Goal: Task Accomplishment & Management: Use online tool/utility

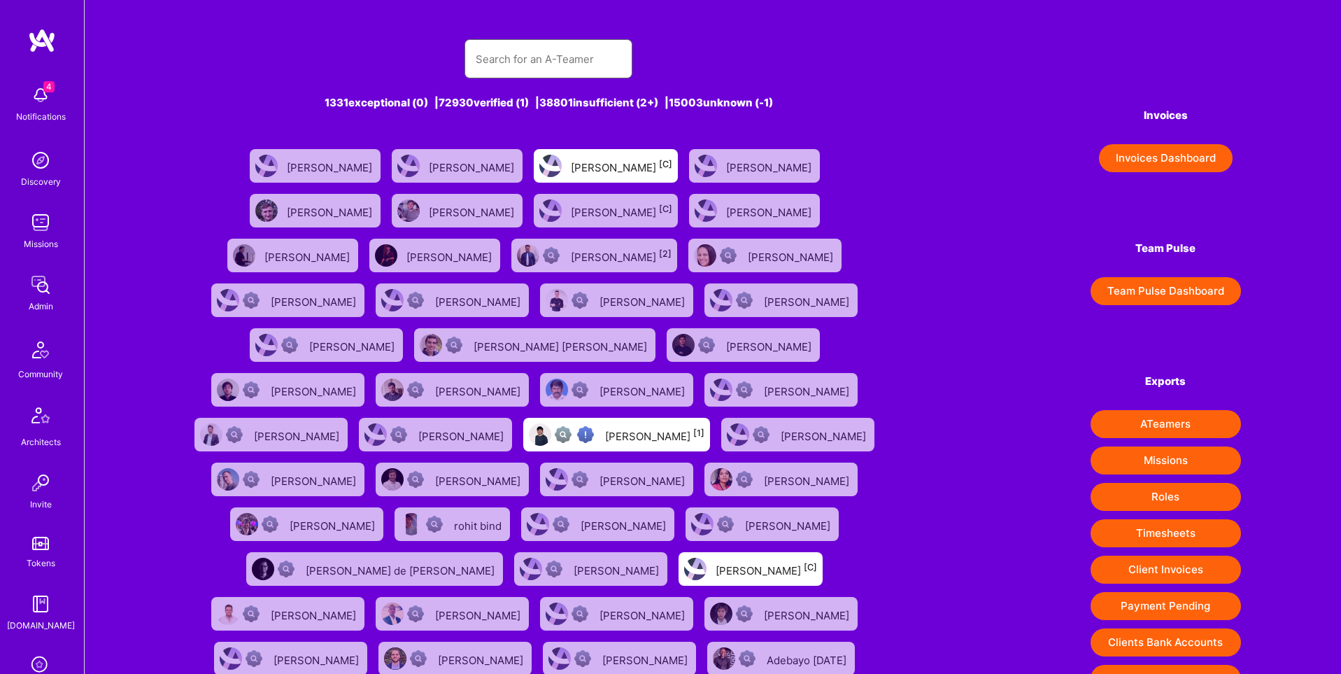
click at [510, 57] on input "text" at bounding box center [549, 59] width 146 height 36
paste input "https://platform.a.team/shraybansal"
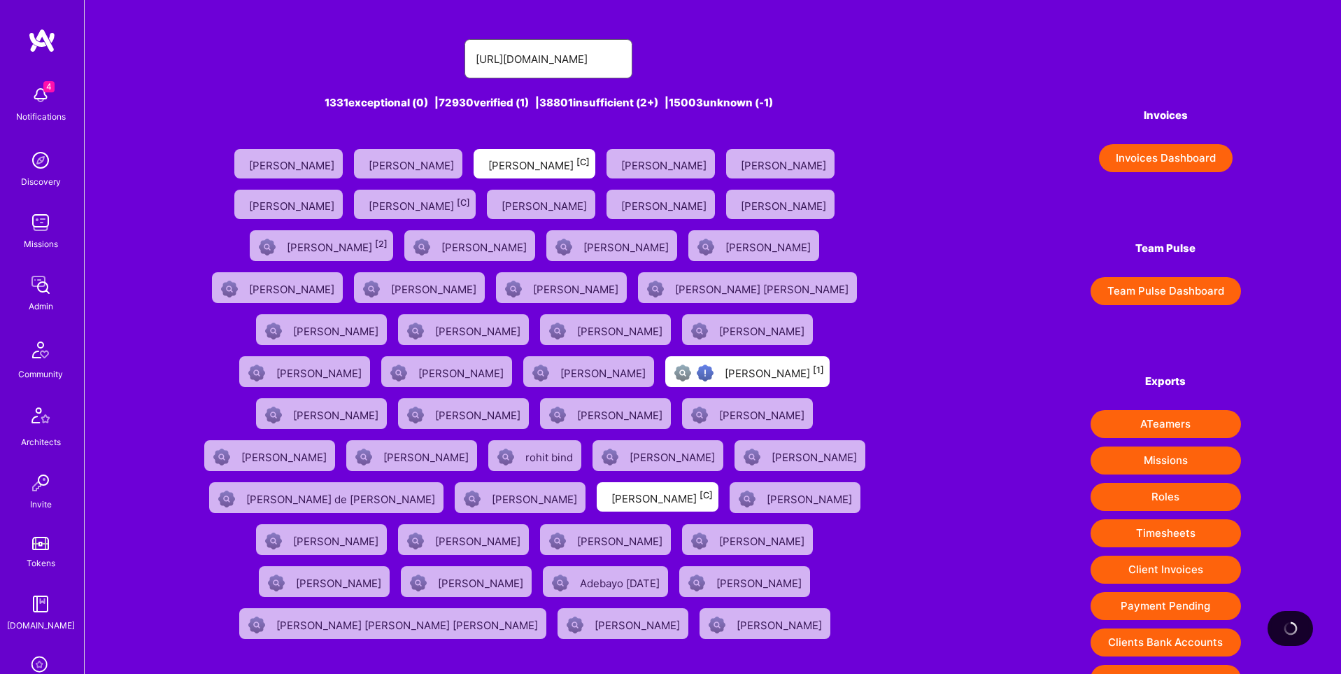
type input "https://platform.a.team/shraybansal"
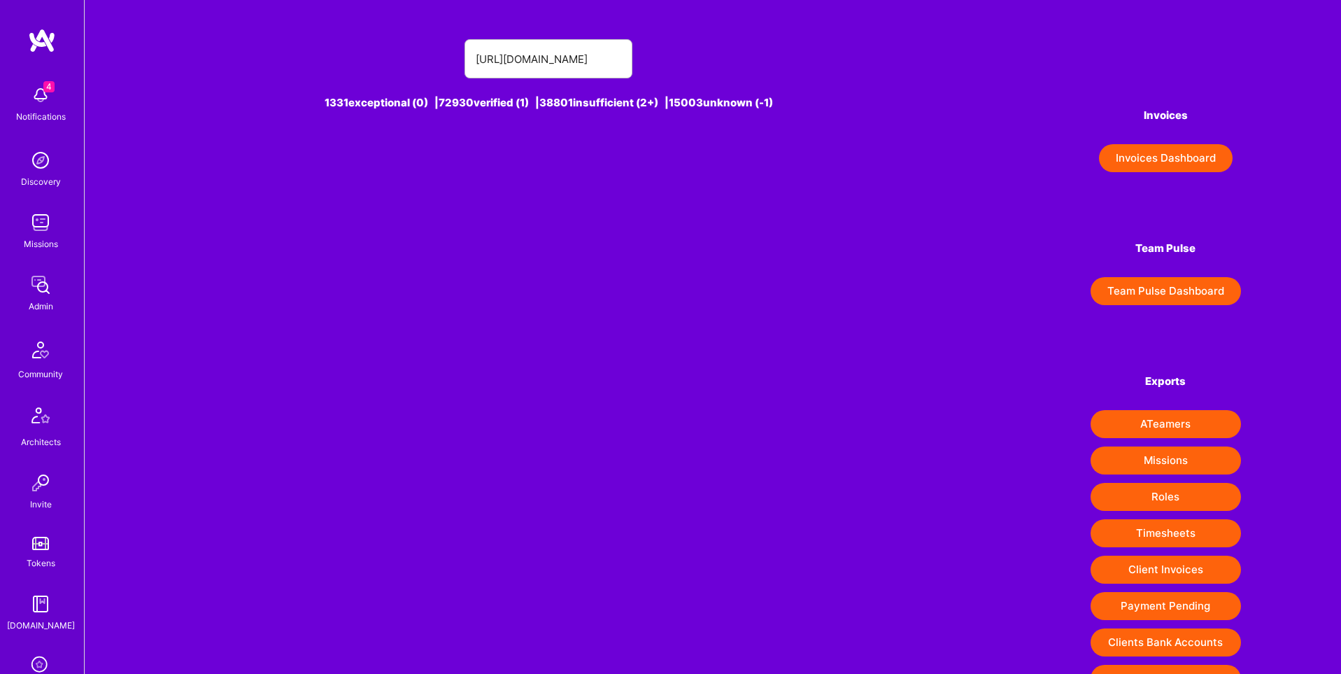
scroll to position [0, 0]
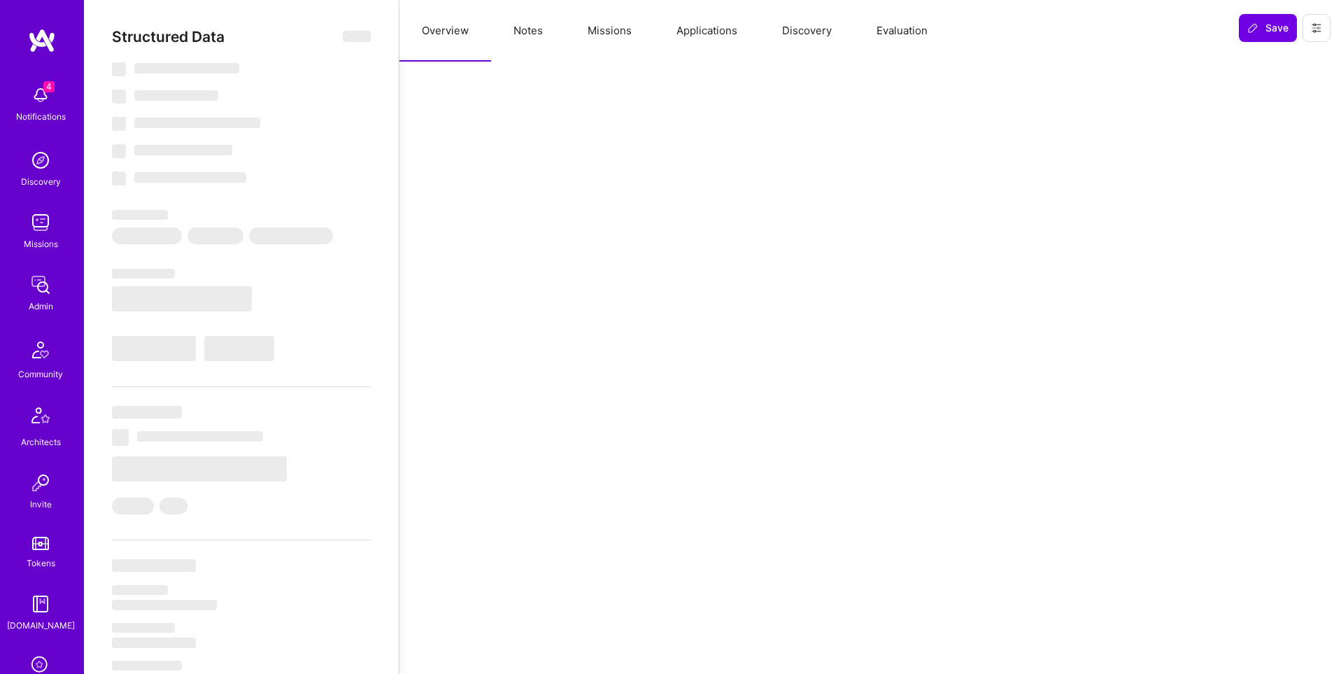
select select "Right Now"
select select "7"
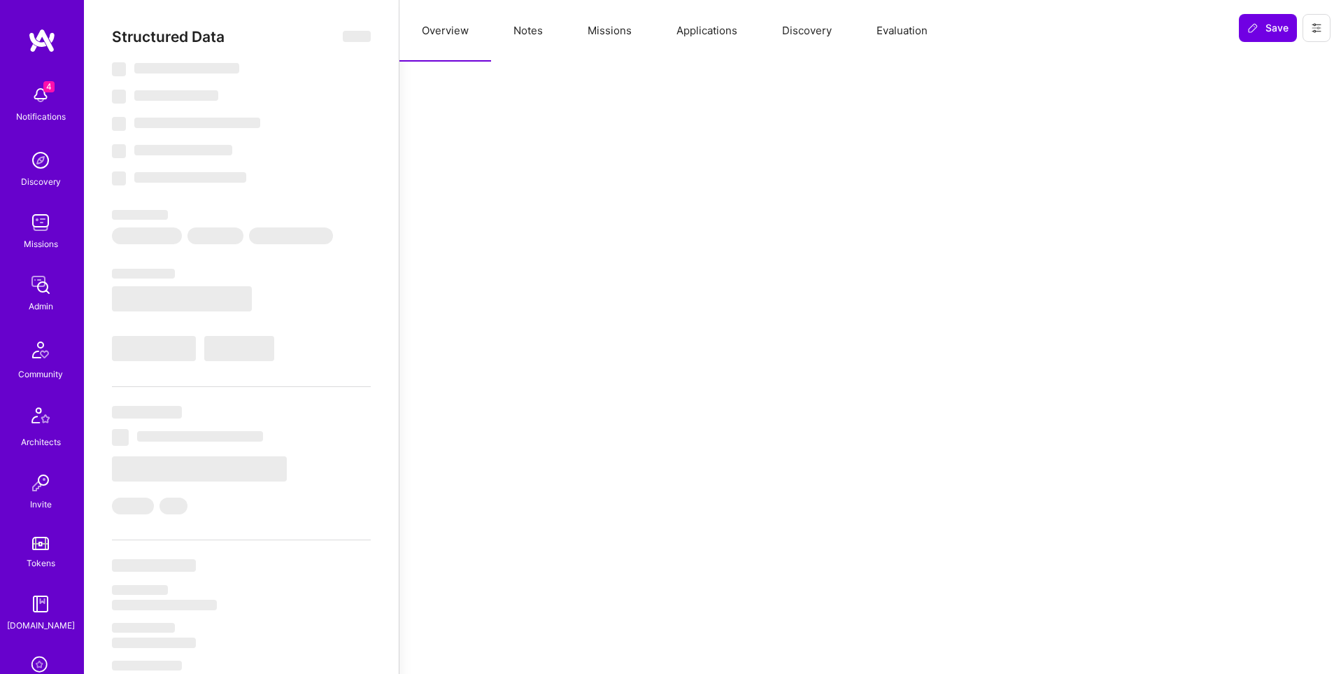
select select "US"
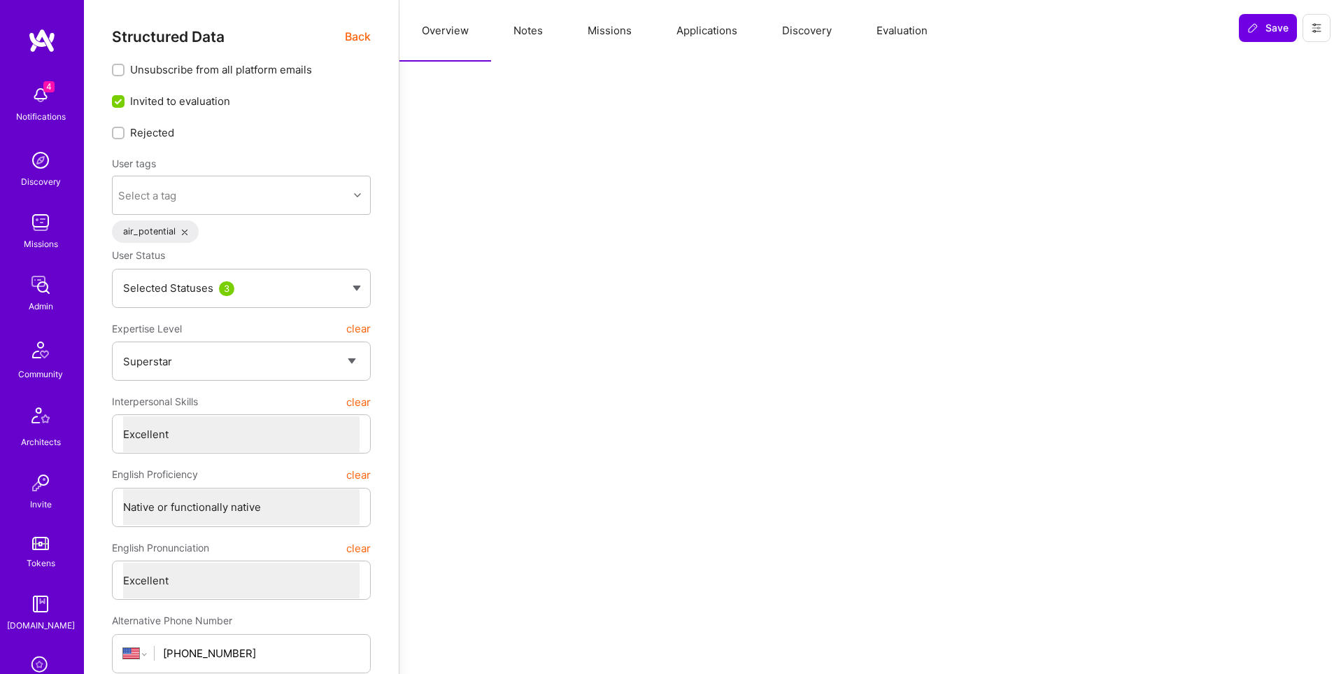
click at [620, 29] on button "Missions" at bounding box center [609, 31] width 89 height 62
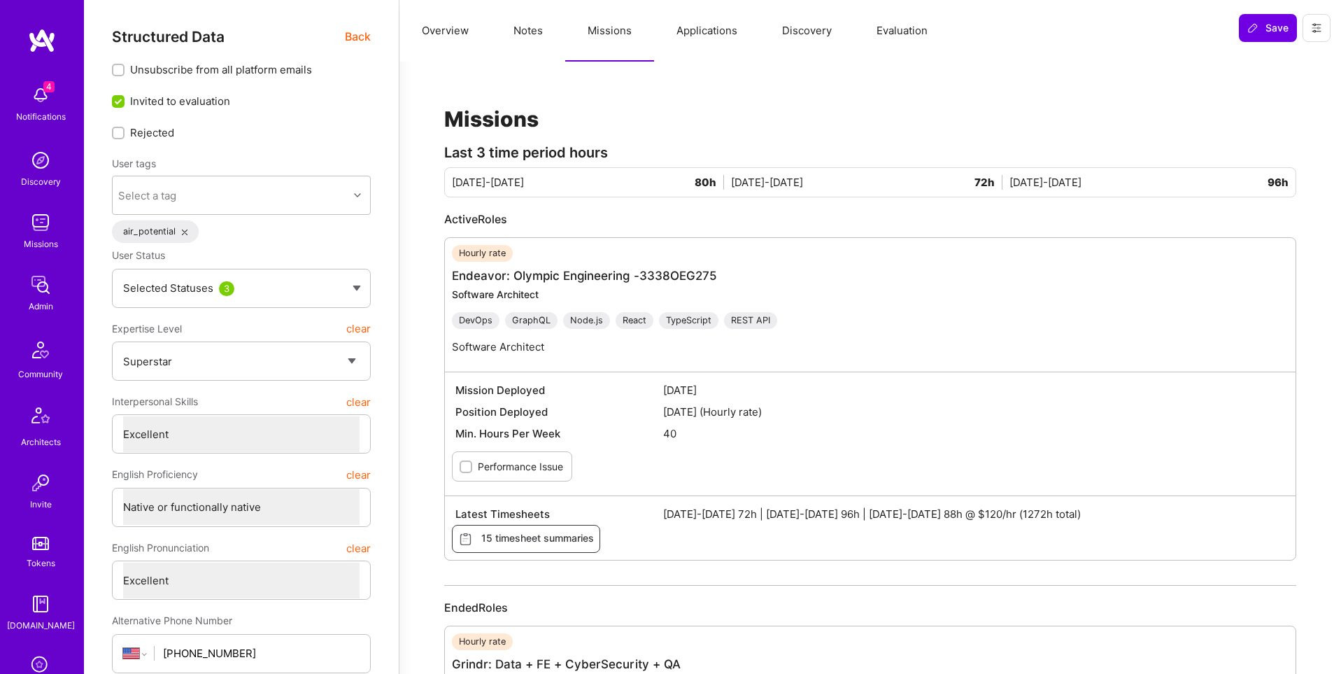
click at [698, 34] on button "Applications" at bounding box center [707, 31] width 106 height 62
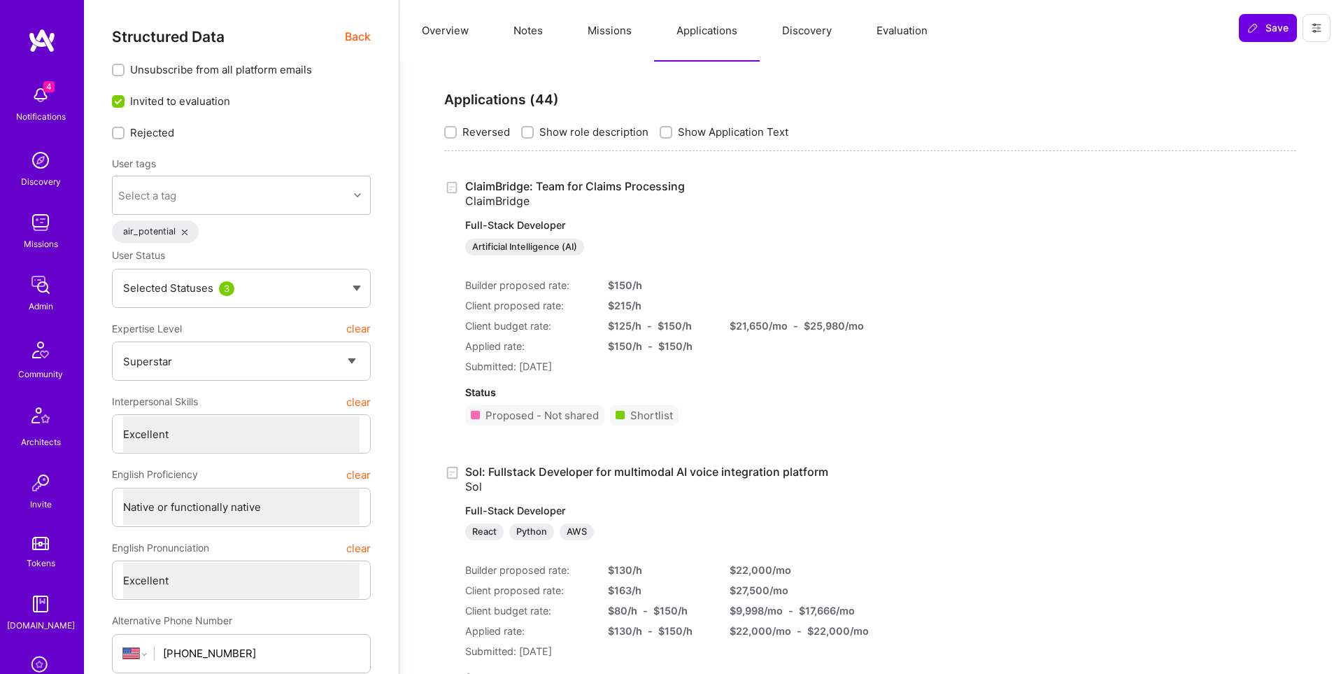
click at [661, 187] on link "ClaimBridge: Team for Claims Processing ClaimBridge Full-Stack Developer Artifi…" at bounding box center [649, 217] width 369 height 76
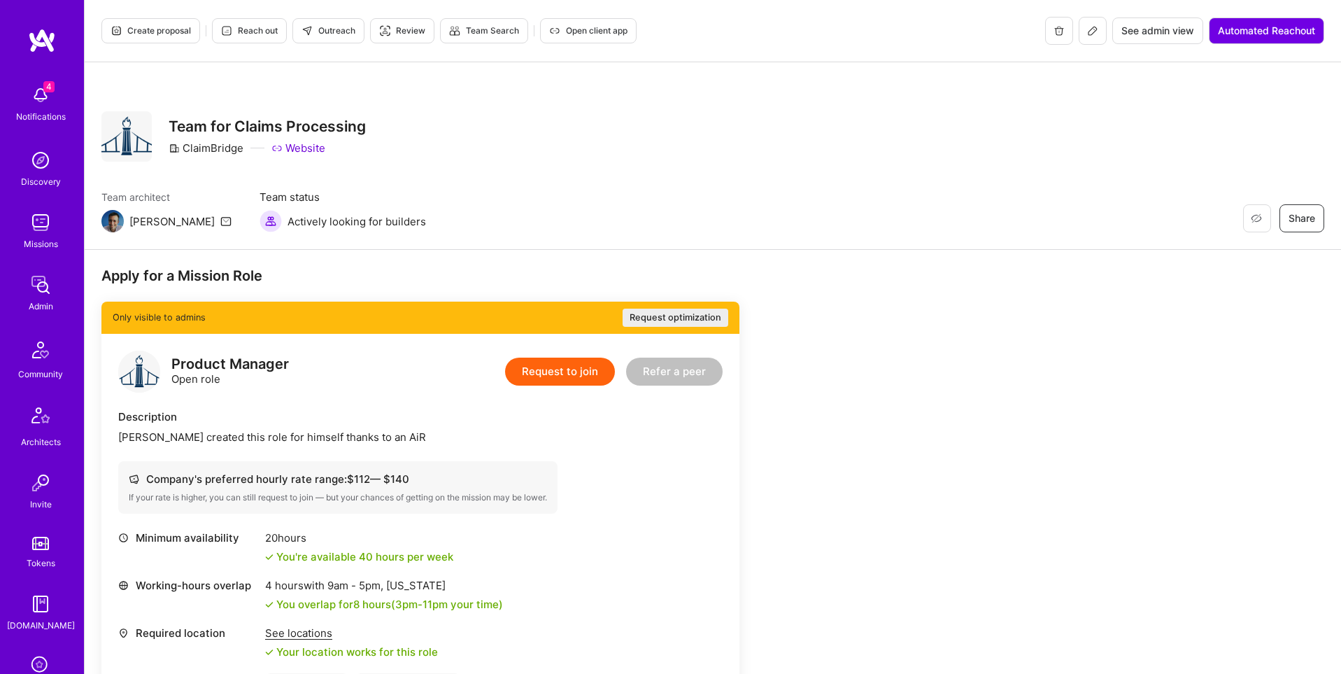
click at [141, 29] on span "Create proposal" at bounding box center [151, 30] width 80 height 13
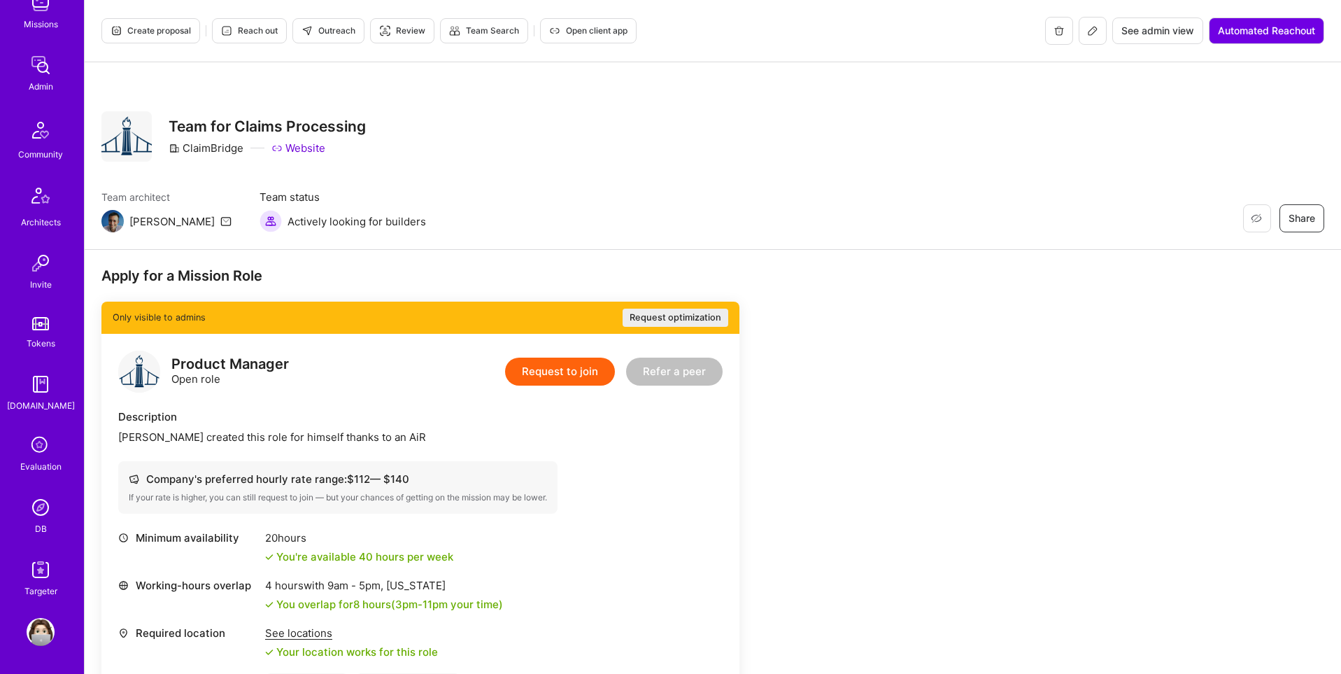
click at [41, 511] on img at bounding box center [41, 507] width 28 height 28
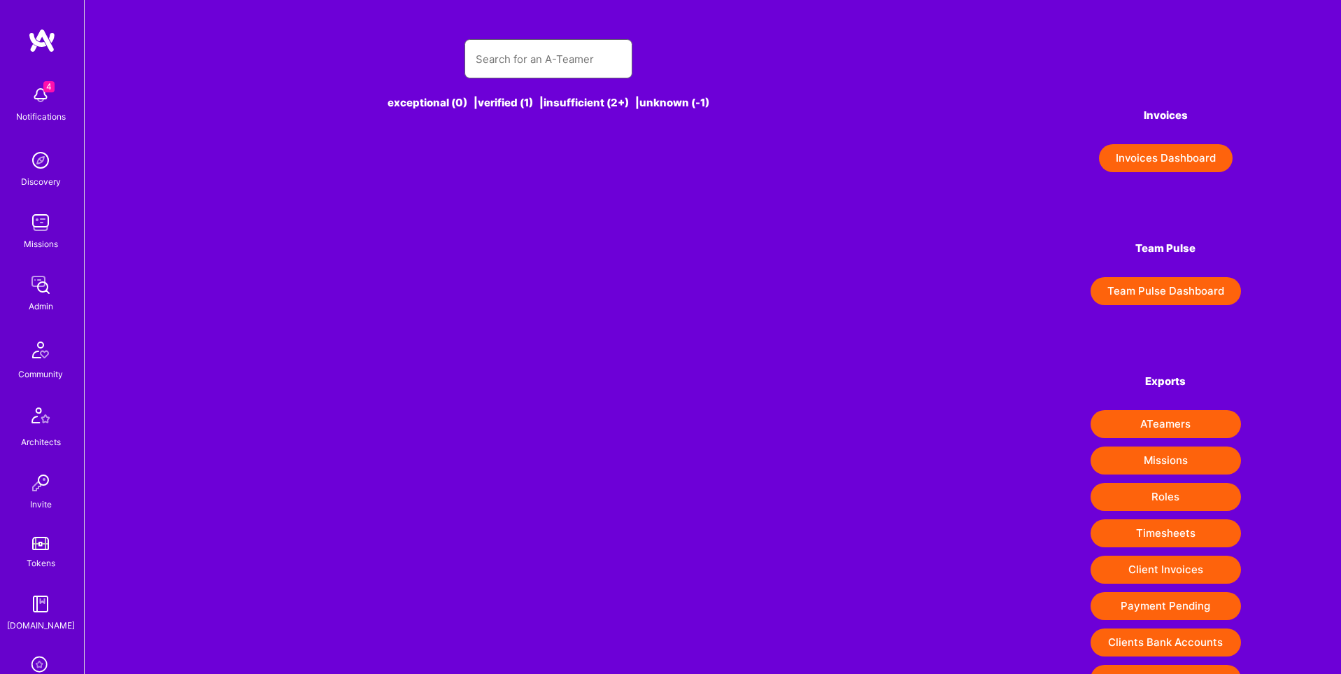
click at [509, 68] on input "text" at bounding box center [549, 59] width 146 height 36
paste input "pyagoubi@googlemail.com"
type input "pyagoubi@googlemail.com"
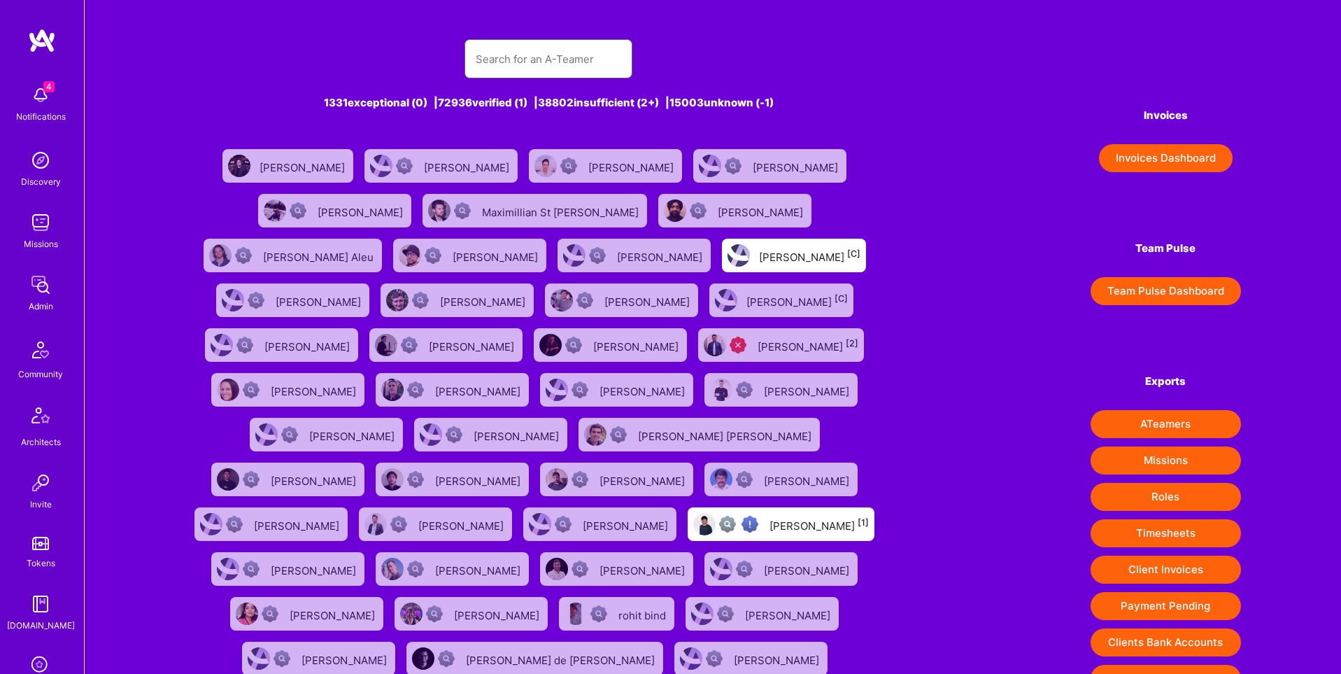
paste input "pyagoubi@googlemail.com"
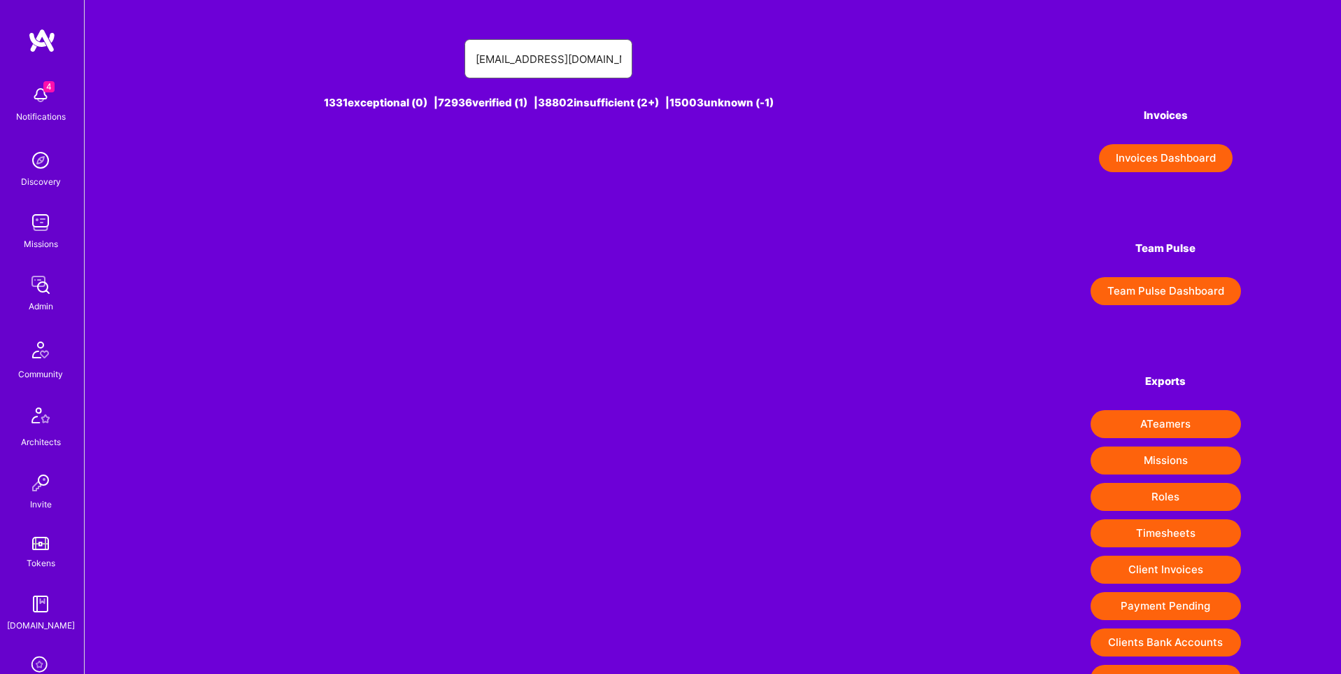
scroll to position [3, 0]
drag, startPoint x: 565, startPoint y: 59, endPoint x: 539, endPoint y: 60, distance: 25.9
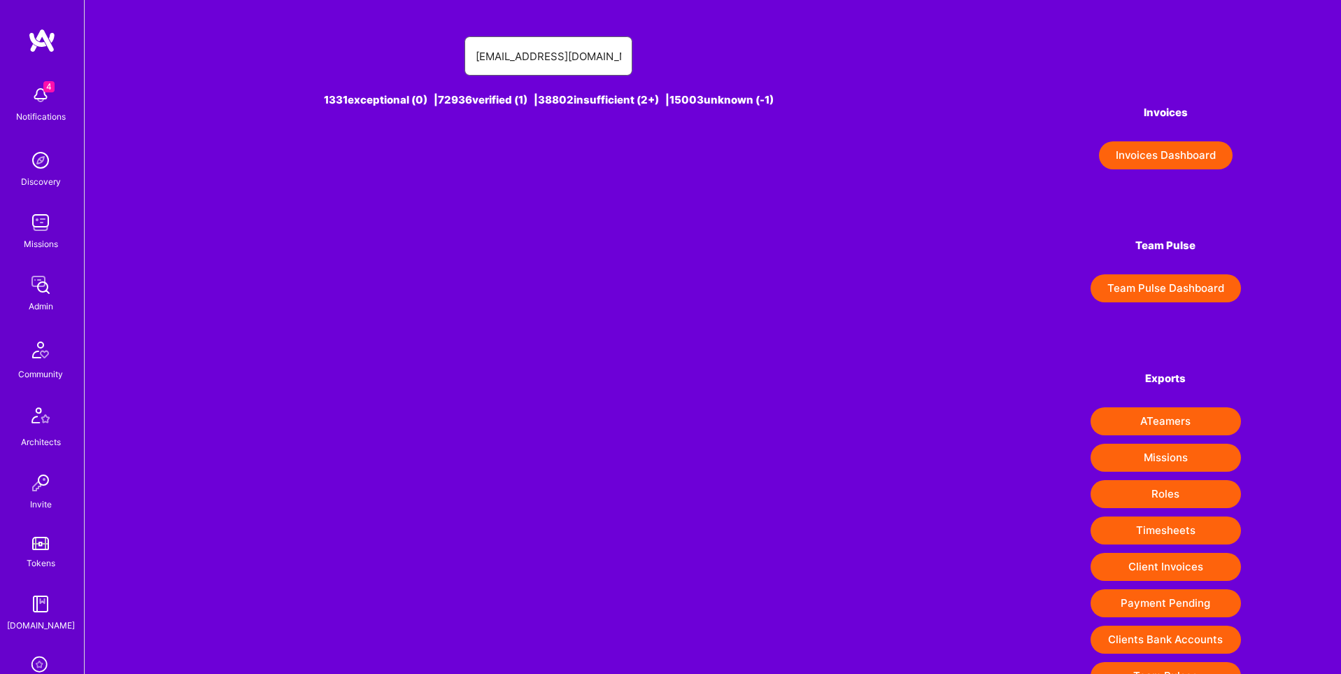
click at [539, 60] on input "pyagoubi@googlemail.com" at bounding box center [549, 56] width 146 height 36
type input "pyagoubi@gmail.com"
click at [538, 162] on div "Patrick Yagoubi [1]" at bounding box center [572, 163] width 99 height 18
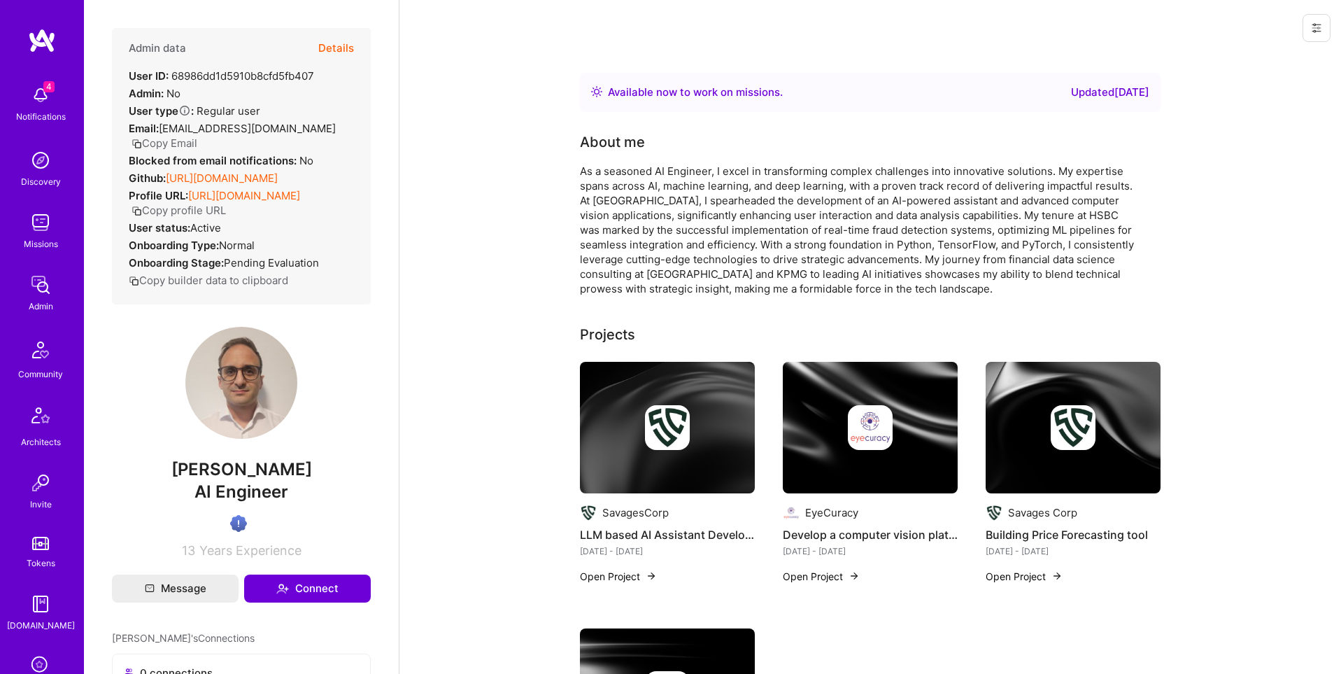
click at [1314, 38] on button at bounding box center [1317, 28] width 28 height 28
click at [1306, 63] on button "Login as Patrick" at bounding box center [1257, 60] width 148 height 36
